Goal: Task Accomplishment & Management: Use online tool/utility

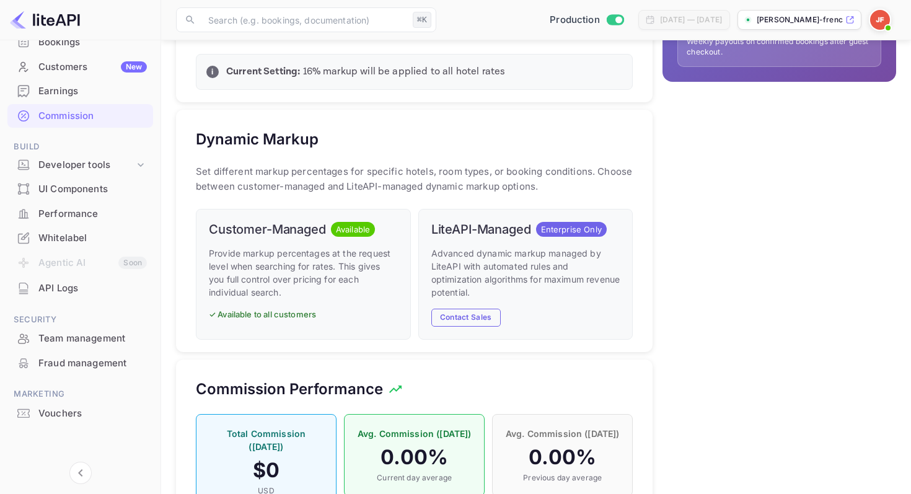
scroll to position [543, 0]
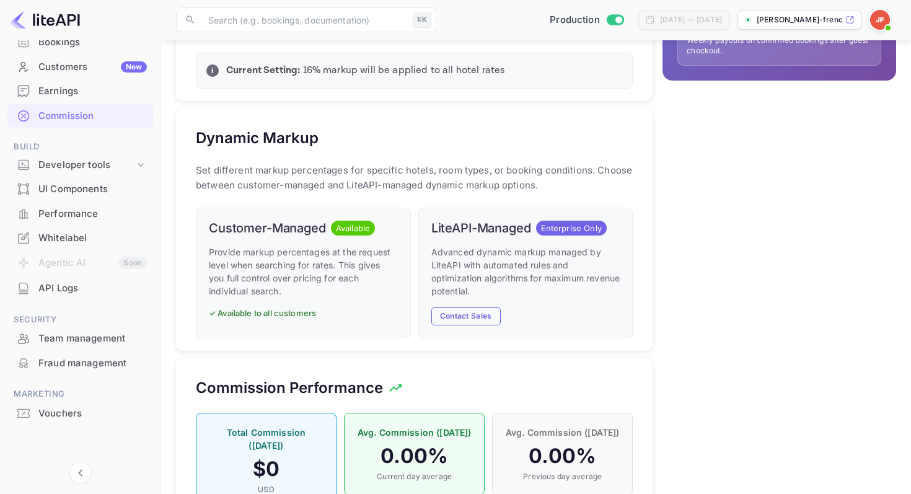
click at [270, 320] on p "✓ Available to all customers" at bounding box center [303, 314] width 189 height 12
click at [334, 235] on span "Available" at bounding box center [353, 229] width 44 height 12
click at [340, 235] on span "Available" at bounding box center [353, 229] width 44 height 12
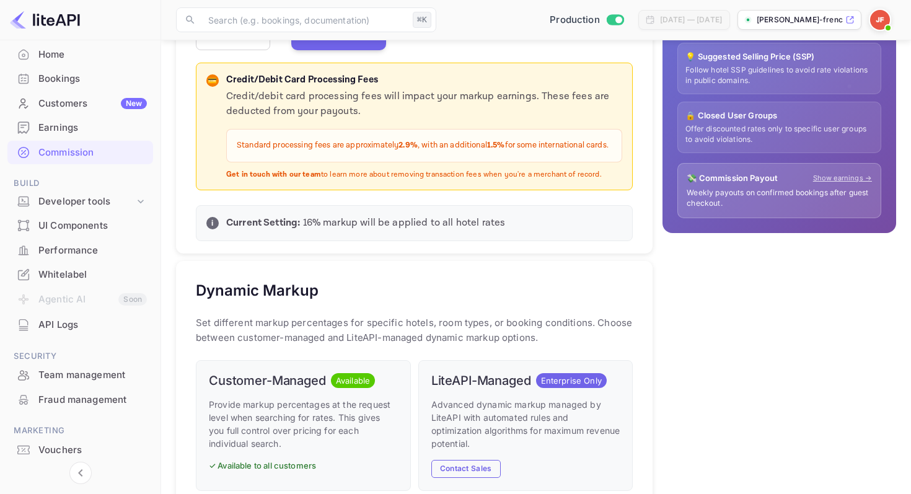
scroll to position [378, 0]
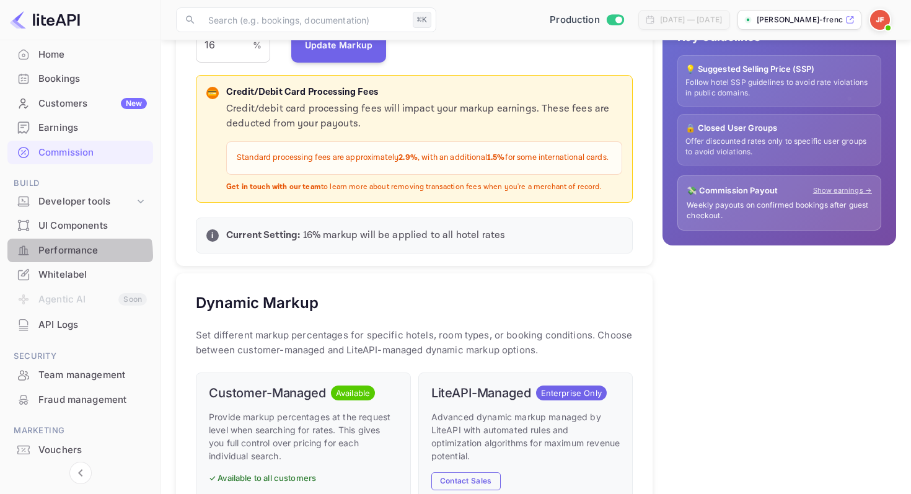
click at [67, 256] on div "Performance" at bounding box center [92, 251] width 109 height 14
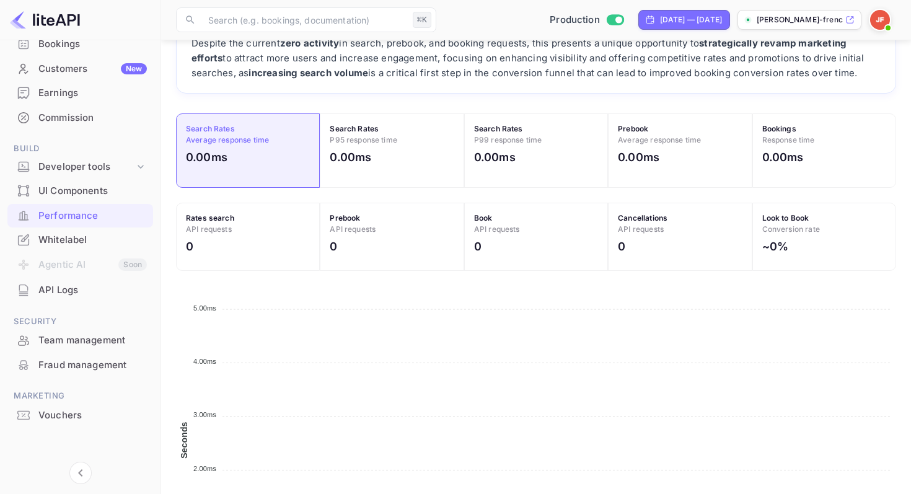
scroll to position [104, 0]
click at [58, 415] on div "Vouchers" at bounding box center [92, 414] width 109 height 14
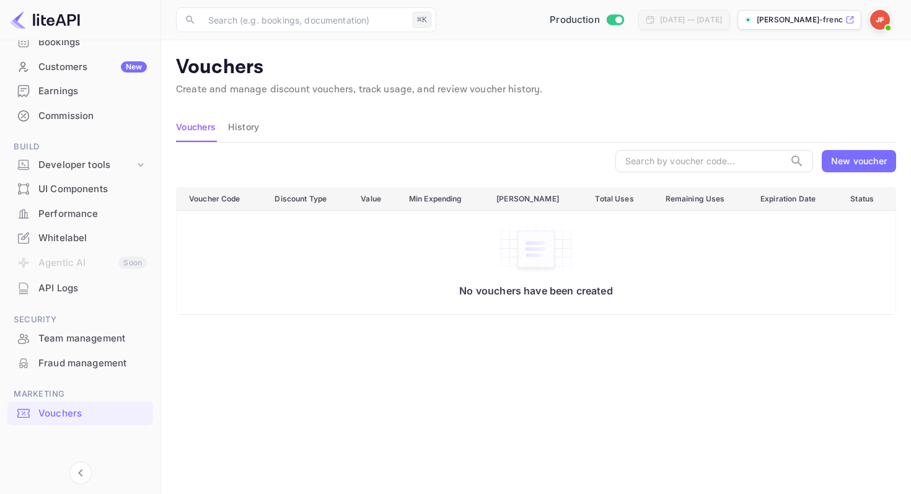
click at [854, 167] on div "New voucher" at bounding box center [859, 160] width 56 height 13
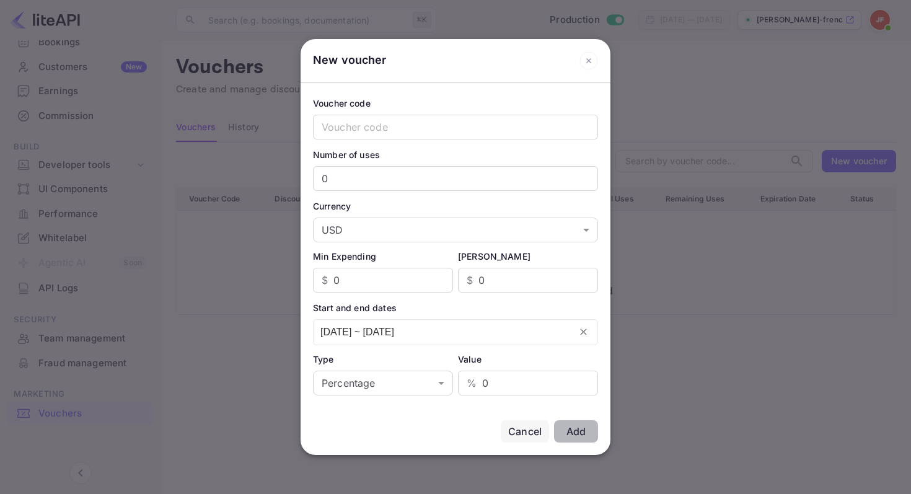
click at [587, 61] on icon at bounding box center [589, 60] width 19 height 19
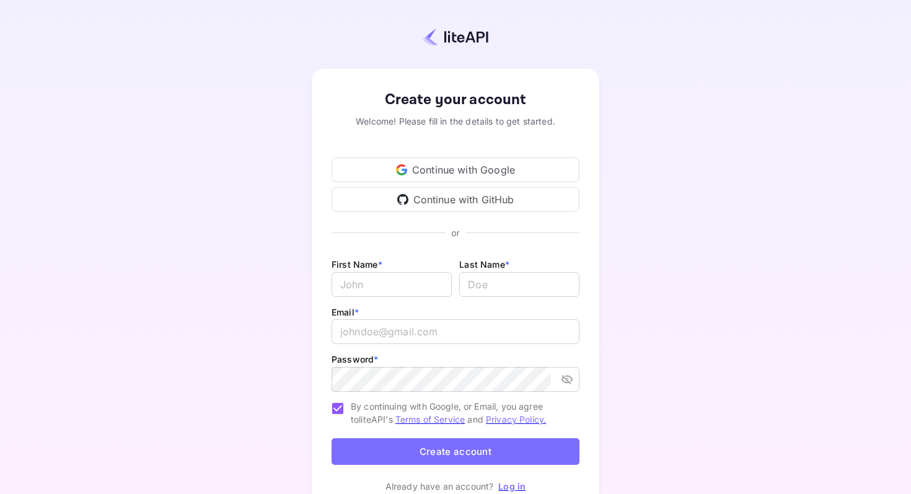
click at [465, 30] on img at bounding box center [456, 37] width 66 height 18
click at [464, 33] on img at bounding box center [456, 37] width 66 height 18
